Goal: Information Seeking & Learning: Learn about a topic

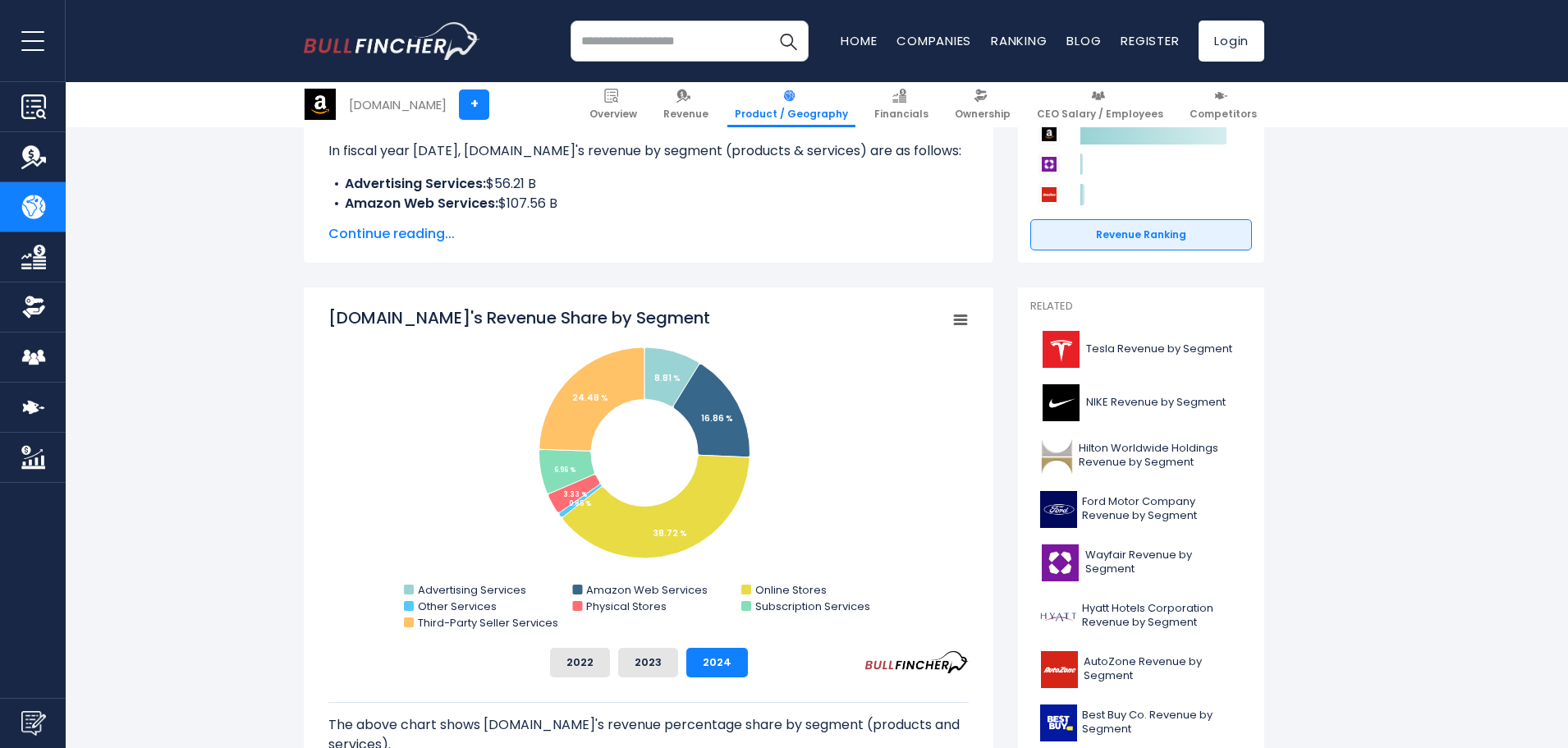
scroll to position [329, 0]
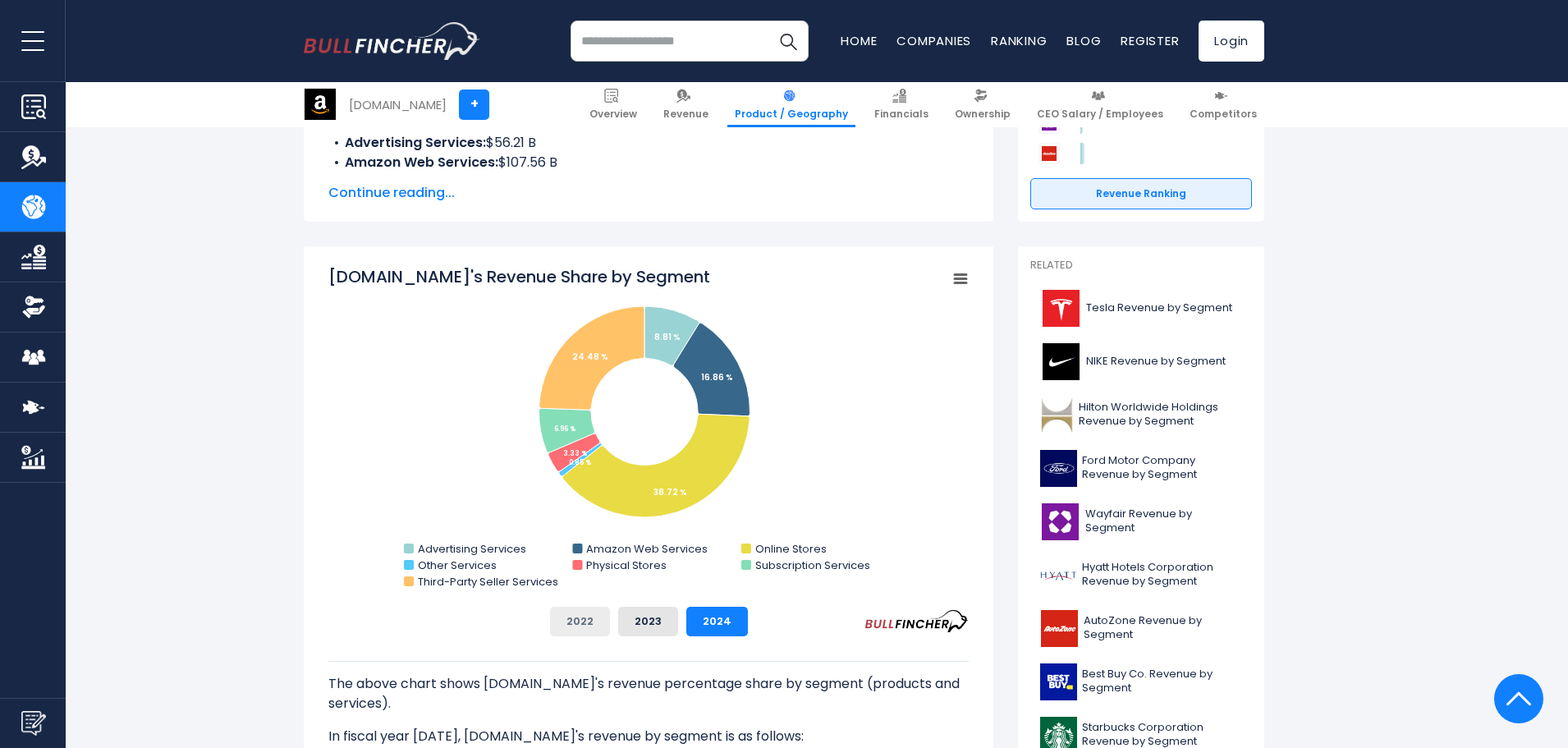
click at [578, 618] on button "2022" at bounding box center [580, 622] width 60 height 30
click at [658, 619] on button "2023" at bounding box center [649, 622] width 60 height 30
click at [712, 628] on button "2024" at bounding box center [718, 622] width 62 height 30
drag, startPoint x: 588, startPoint y: 630, endPoint x: 633, endPoint y: 628, distance: 45.0
click at [587, 630] on button "2022" at bounding box center [580, 622] width 60 height 30
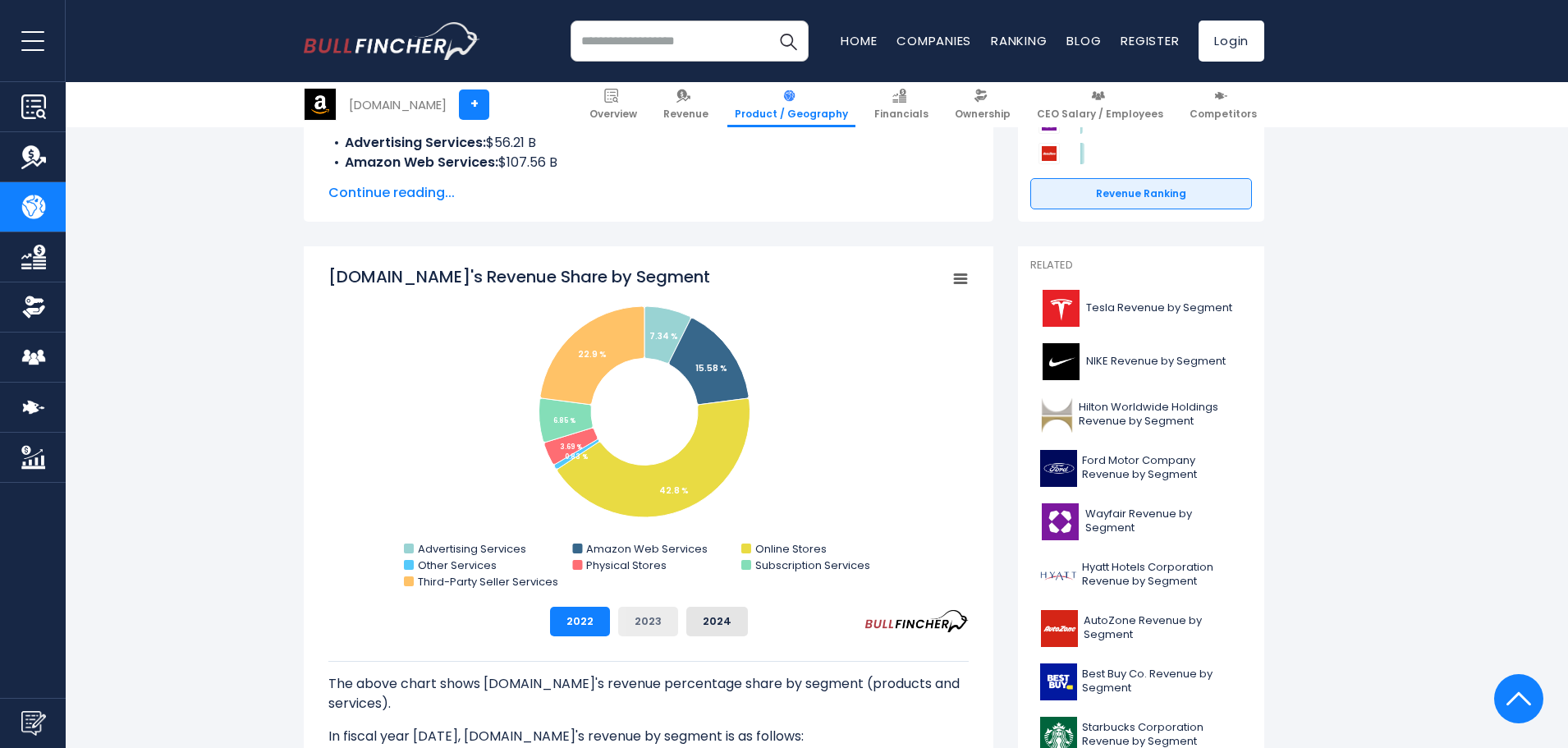
click at [644, 624] on button "2023" at bounding box center [649, 622] width 60 height 30
click at [692, 622] on button "2024" at bounding box center [718, 622] width 62 height 30
click at [611, 623] on div "2022 2023 2024" at bounding box center [649, 622] width 641 height 30
click at [591, 626] on button "2022" at bounding box center [580, 622] width 60 height 30
click at [653, 627] on button "2023" at bounding box center [649, 622] width 60 height 30
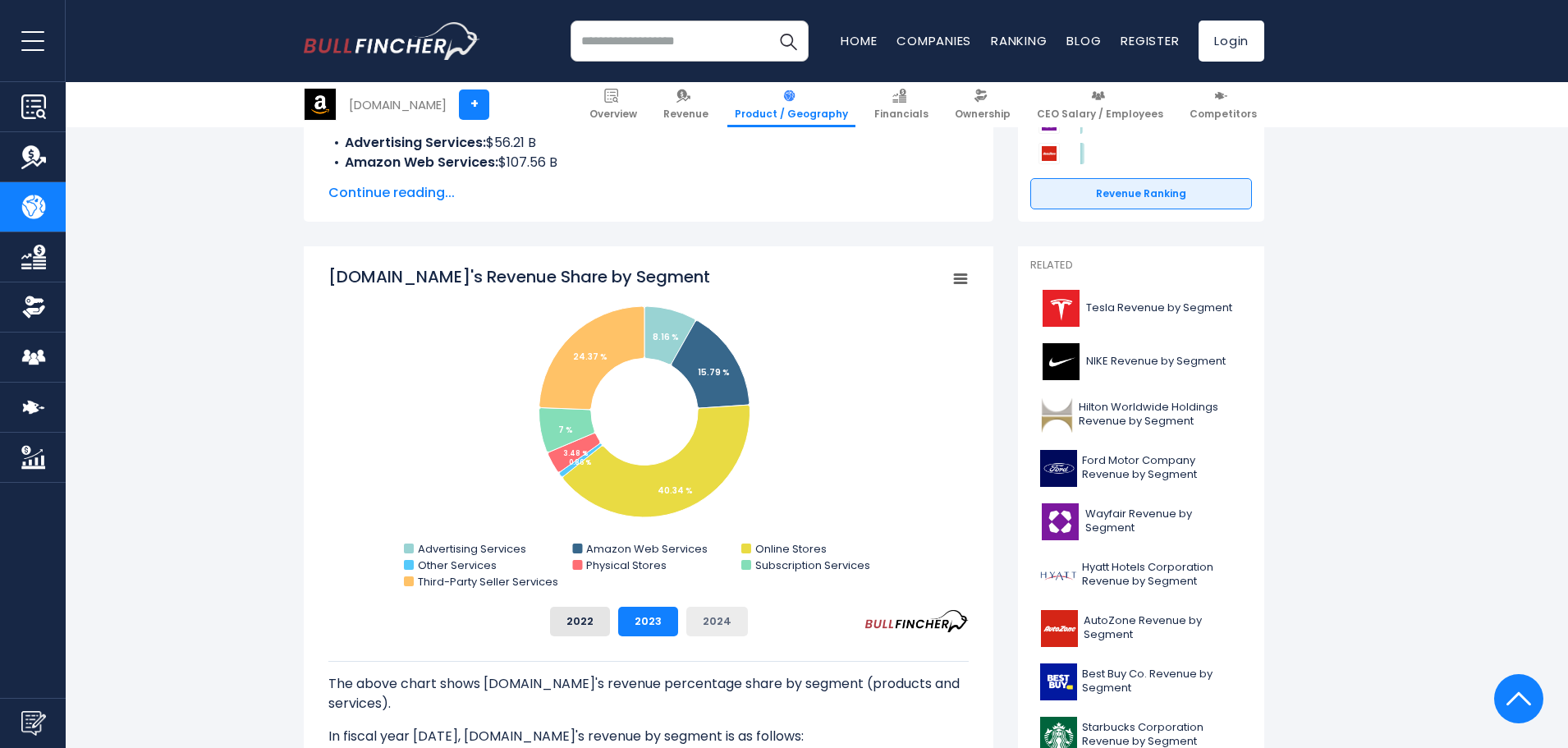
click at [725, 627] on button "2024" at bounding box center [718, 622] width 62 height 30
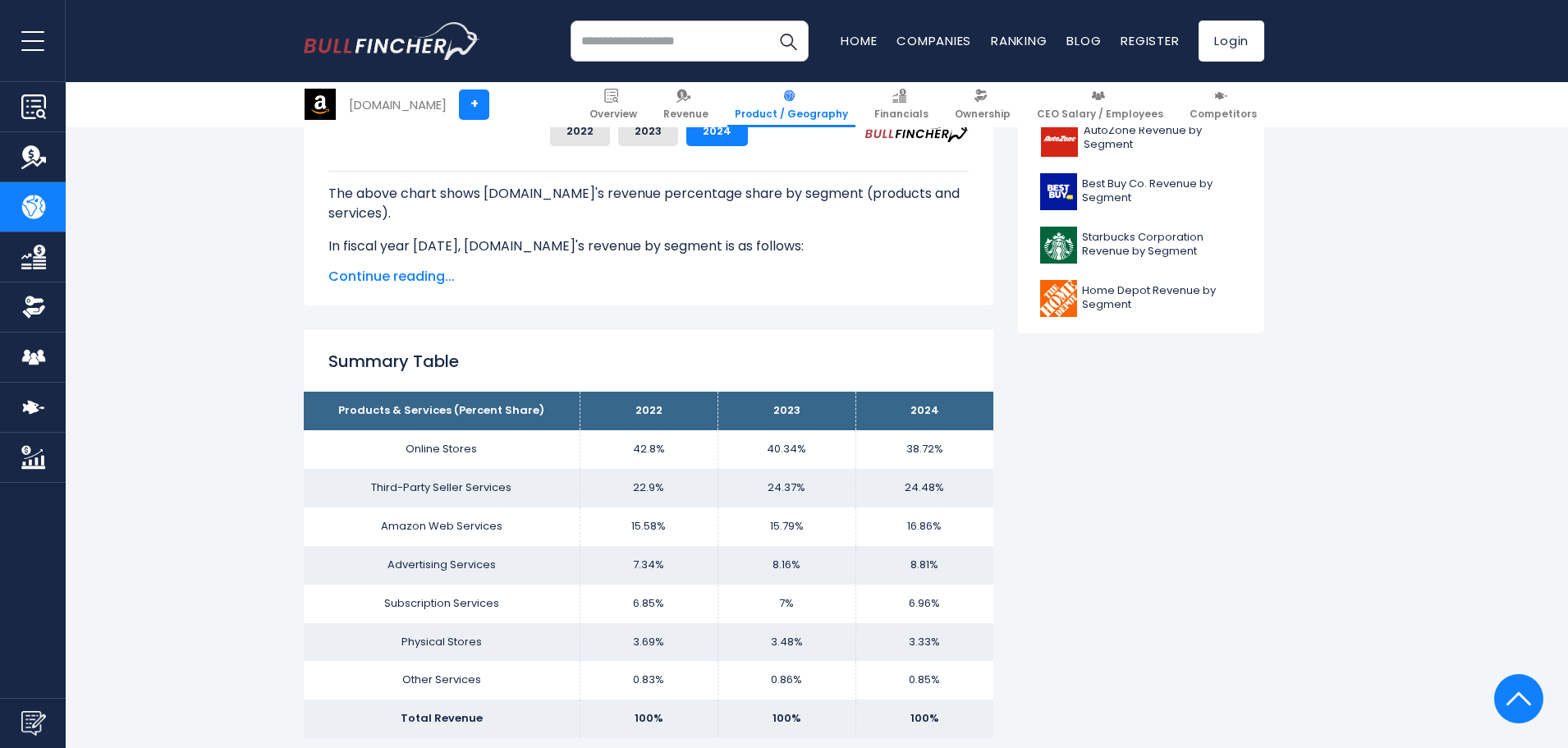
scroll to position [822, 0]
